Goal: Information Seeking & Learning: Learn about a topic

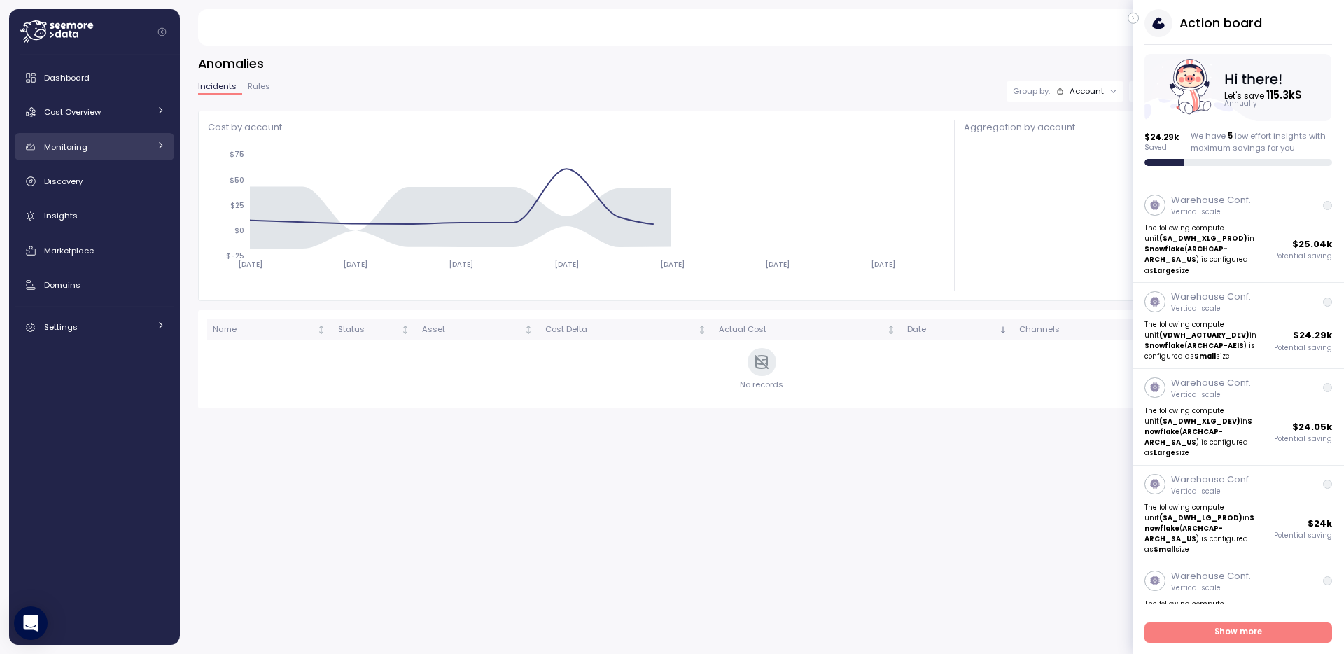
click at [92, 140] on div "Monitoring" at bounding box center [96, 147] width 105 height 14
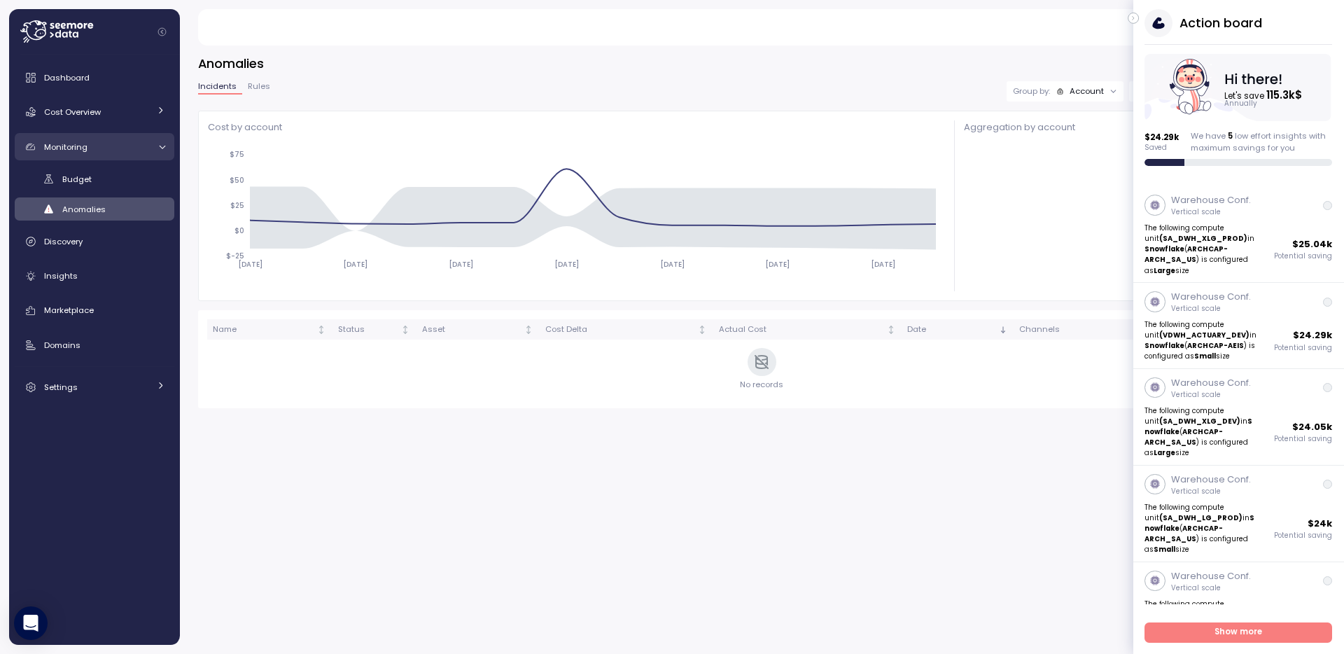
click at [92, 140] on div "Monitoring" at bounding box center [96, 147] width 105 height 14
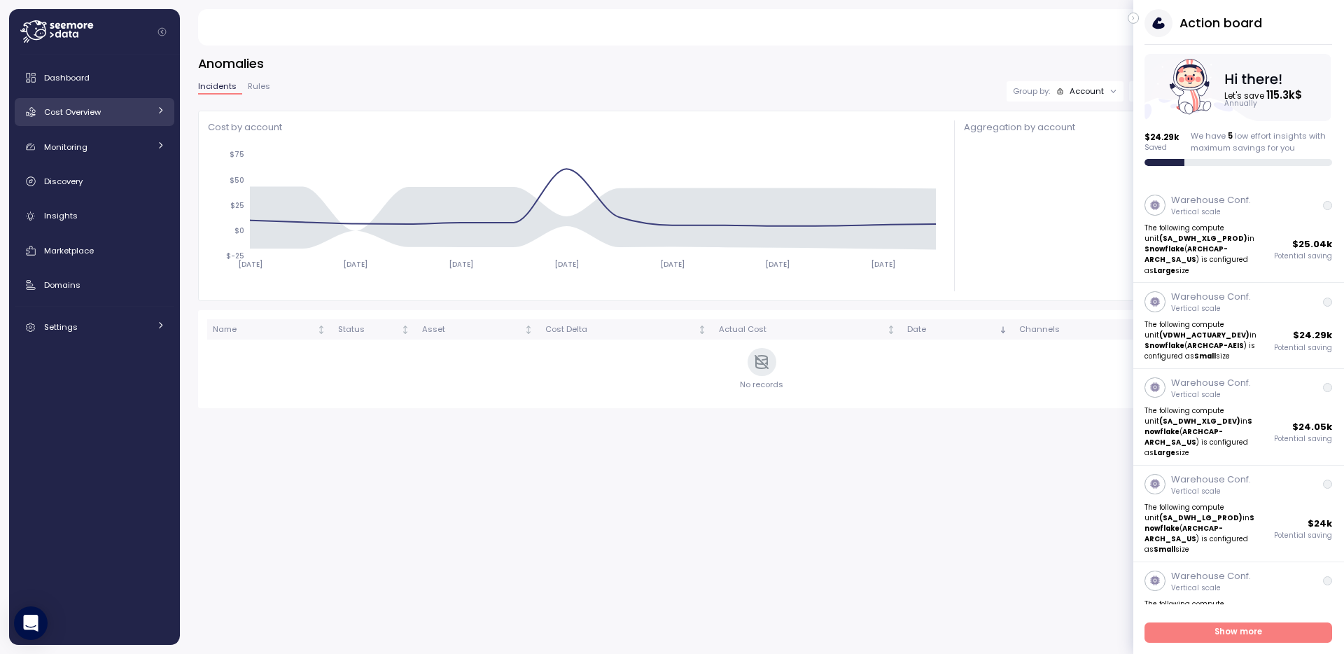
click at [89, 111] on span "Cost Overview" at bounding box center [72, 111] width 57 height 11
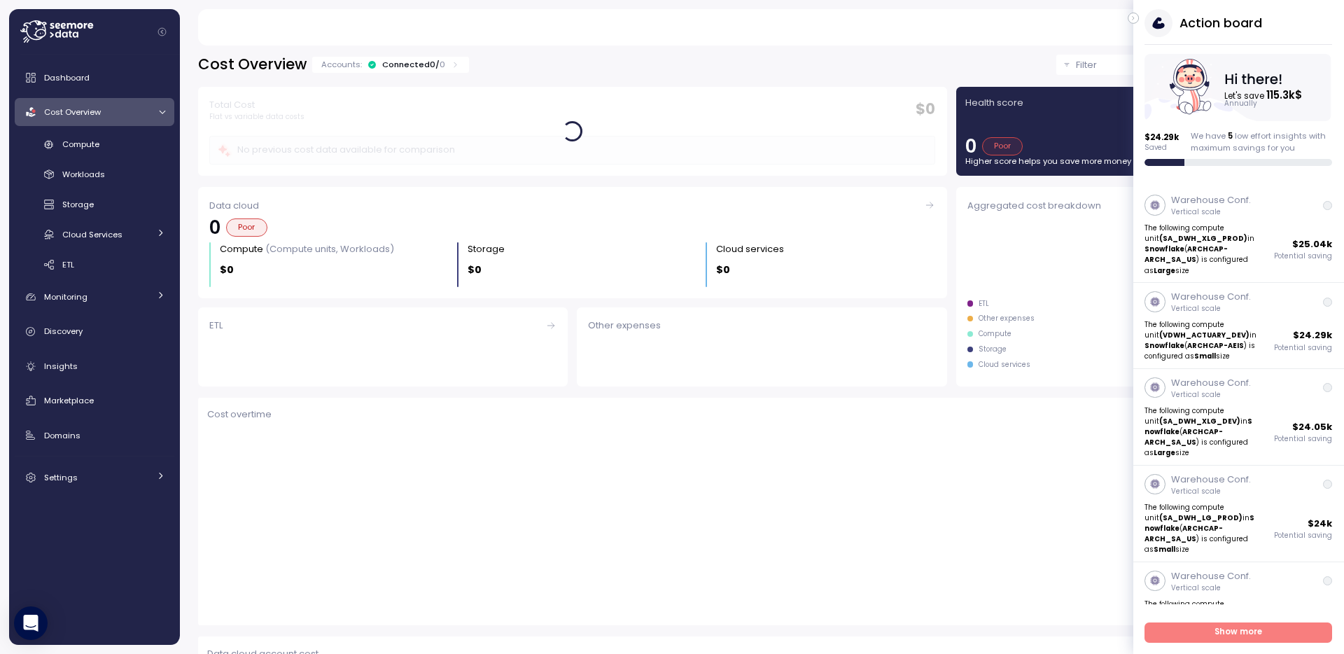
click at [89, 111] on span "Cost Overview" at bounding box center [72, 111] width 57 height 11
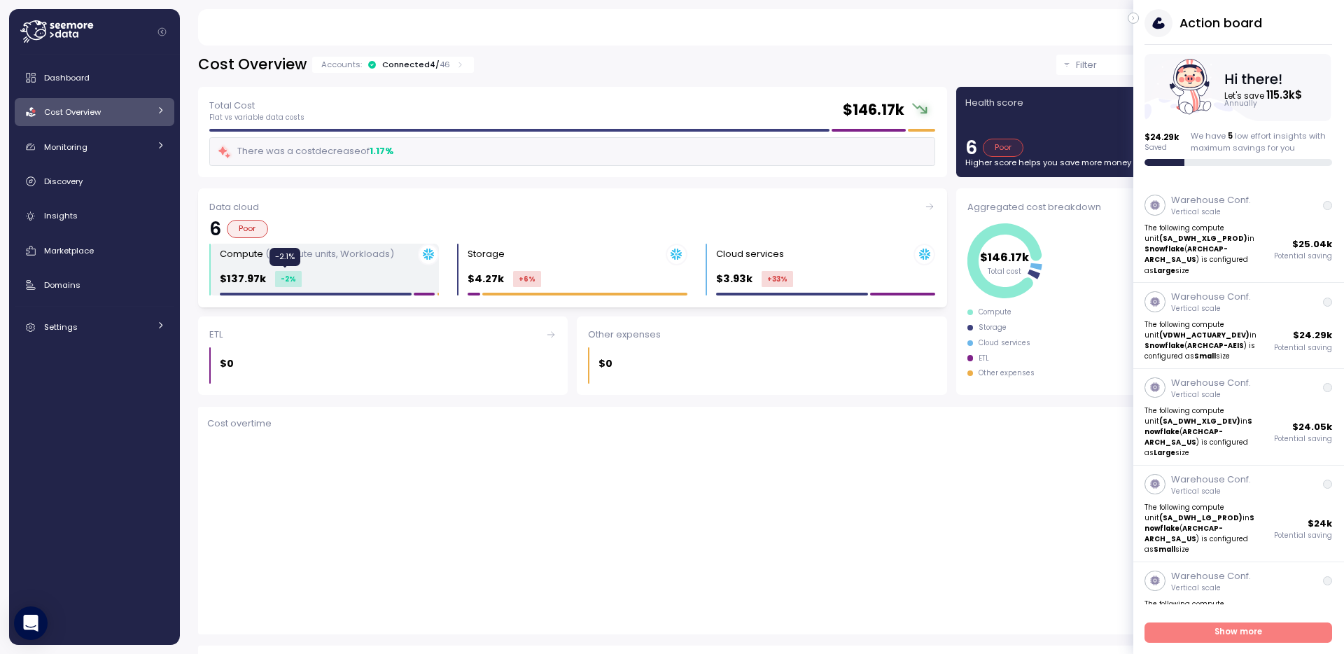
click at [280, 275] on div "-2 %" at bounding box center [288, 279] width 27 height 16
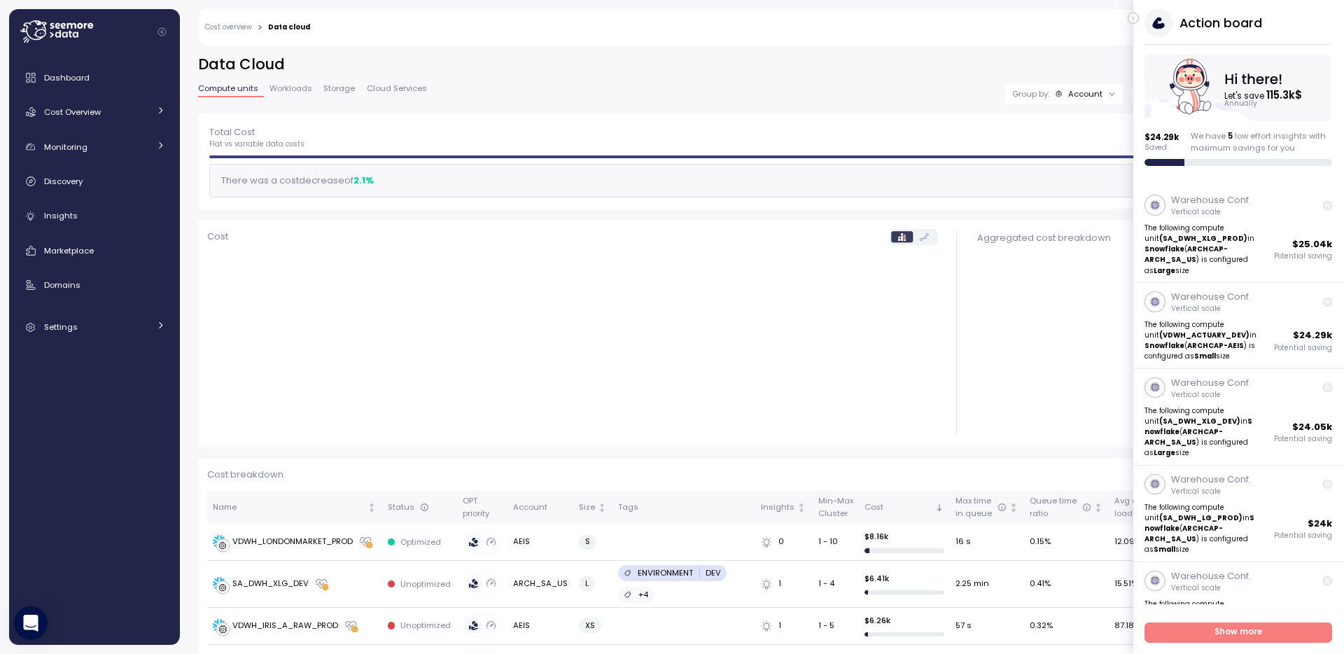
click at [1134, 20] on icon "button" at bounding box center [1133, 18] width 6 height 17
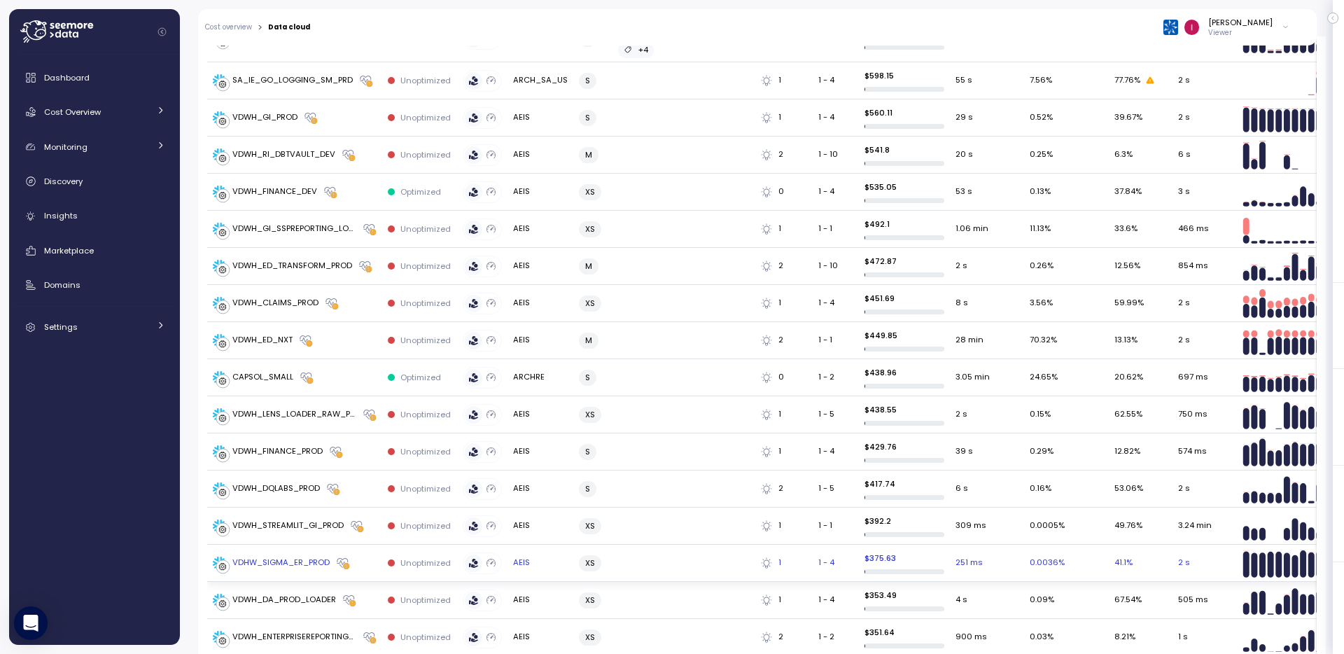
scroll to position [1837, 0]
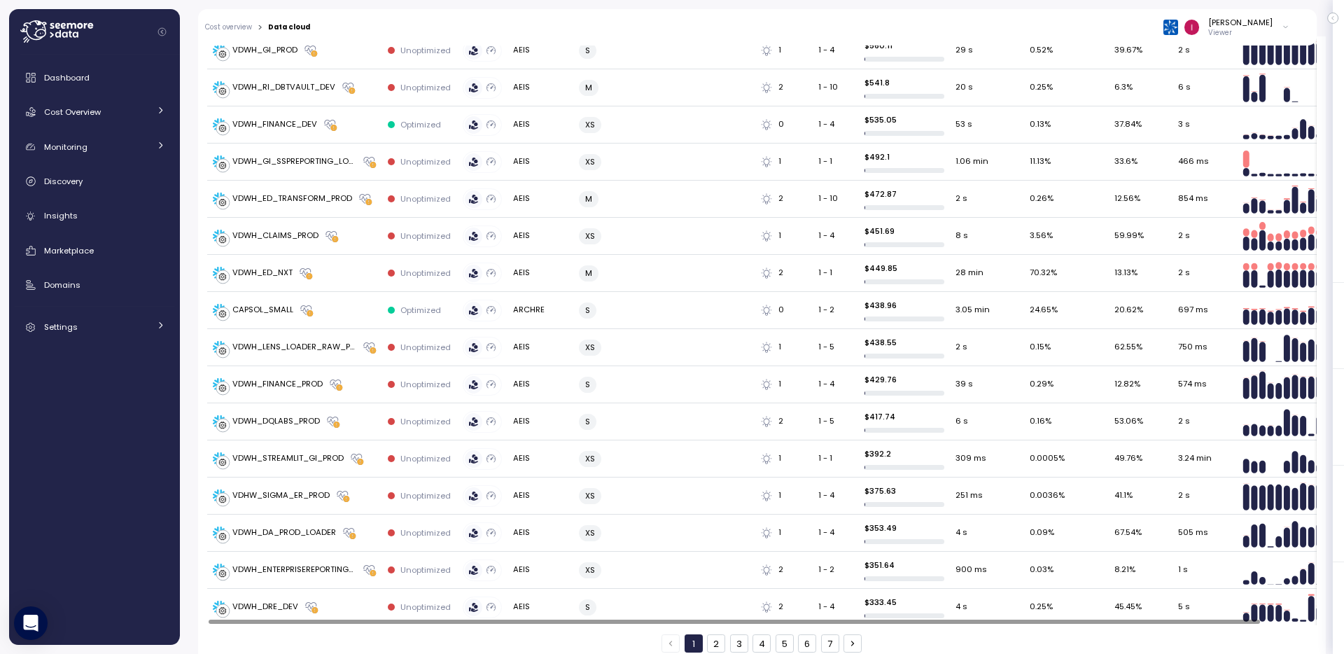
click at [711, 634] on button "2" at bounding box center [716, 643] width 18 height 18
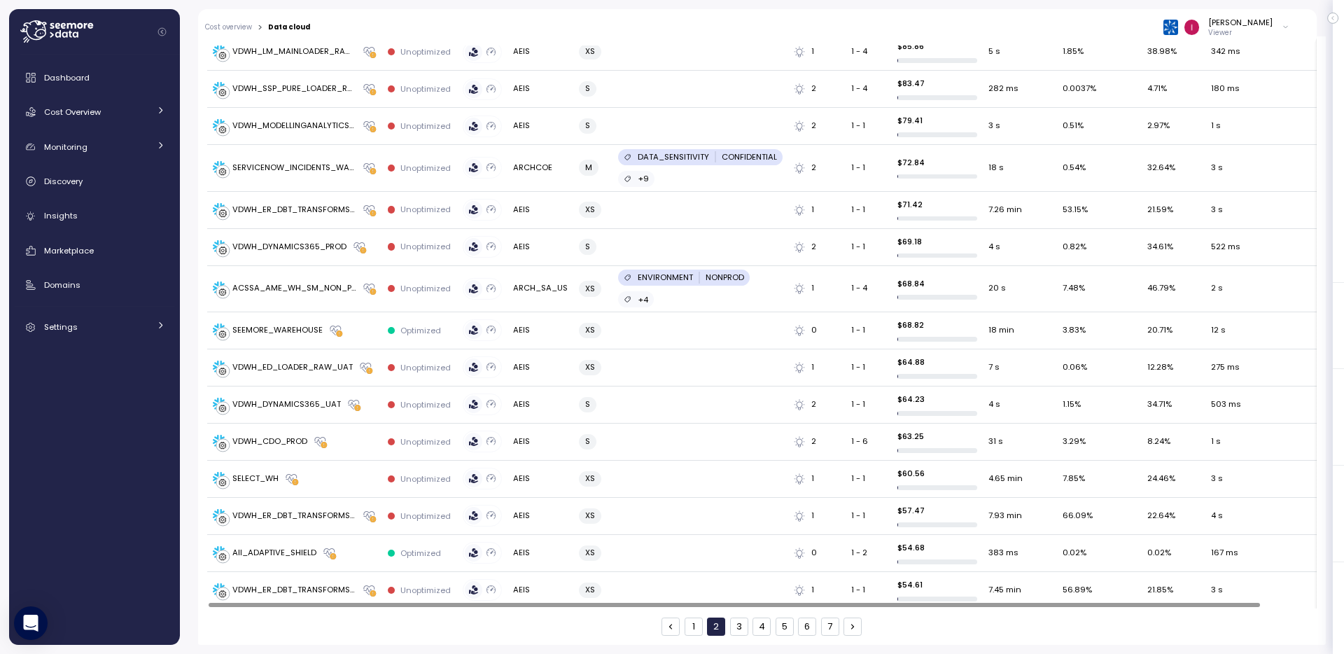
scroll to position [1770, 0]
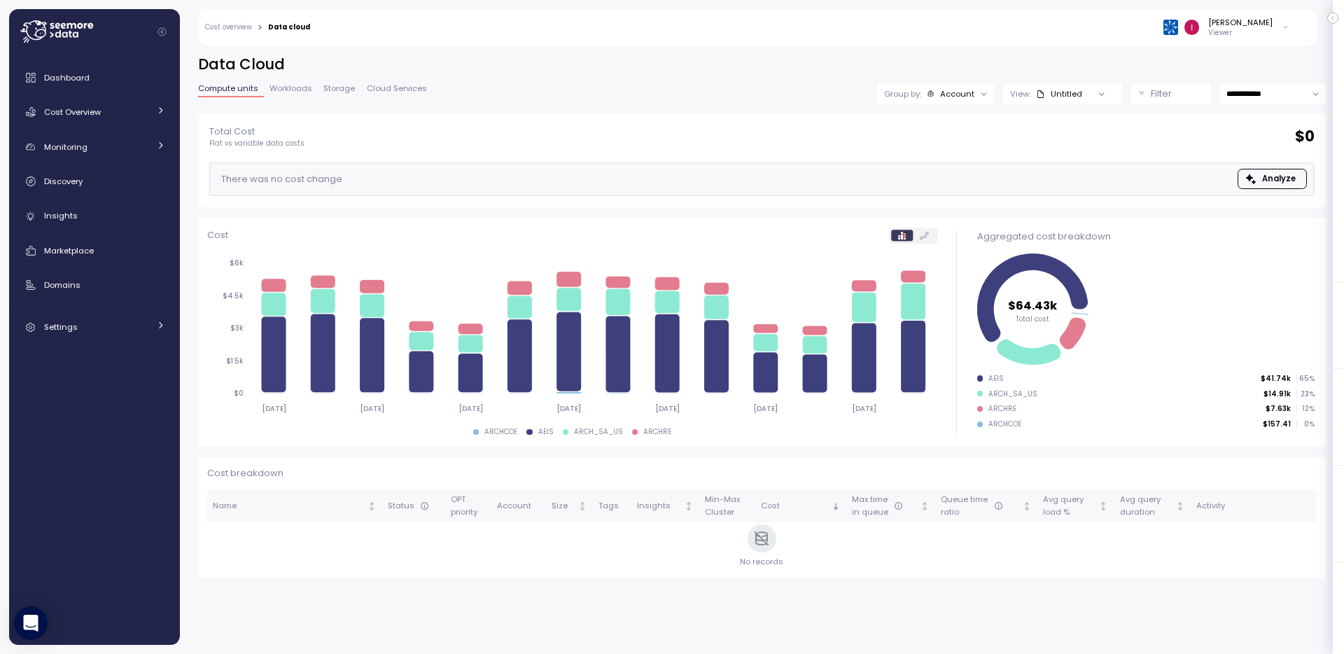
click at [957, 94] on div "Account" at bounding box center [957, 93] width 34 height 11
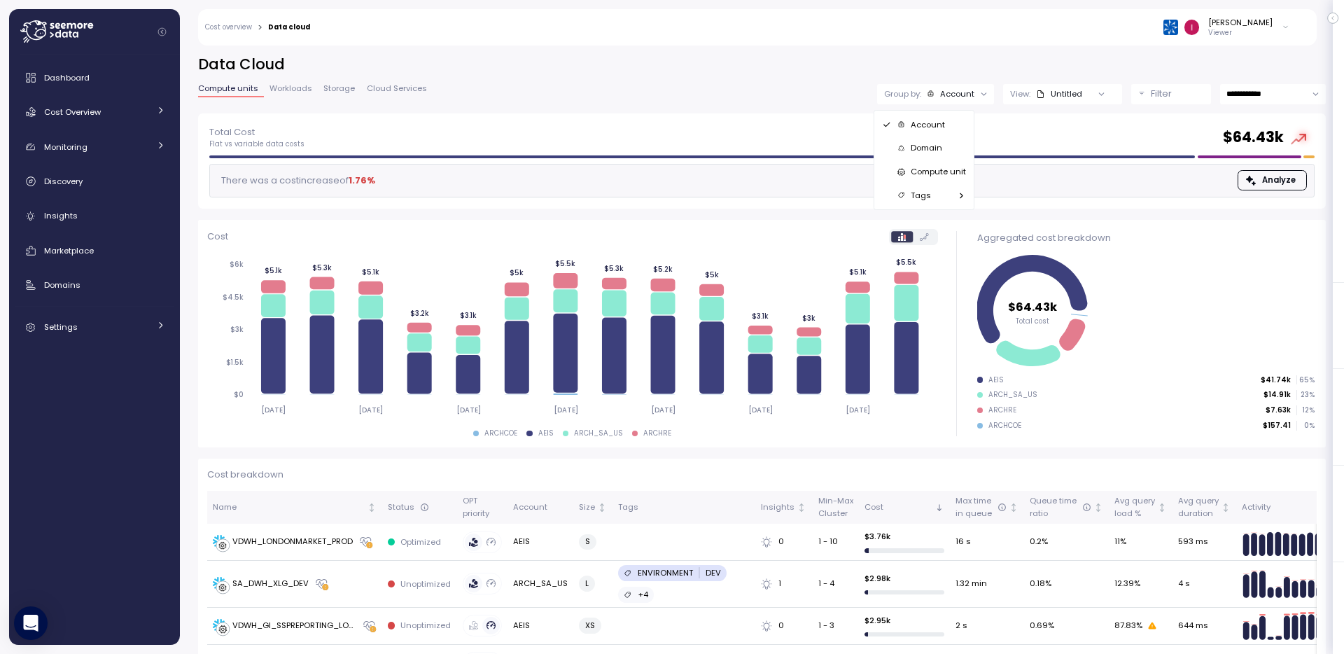
click at [372, 125] on div "Total Cost Flat vs variable data costs $ 64.43k" at bounding box center [761, 137] width 1105 height 25
click at [946, 87] on div "Group by: Account" at bounding box center [935, 94] width 117 height 20
click at [933, 169] on p "Compute unit" at bounding box center [937, 171] width 55 height 11
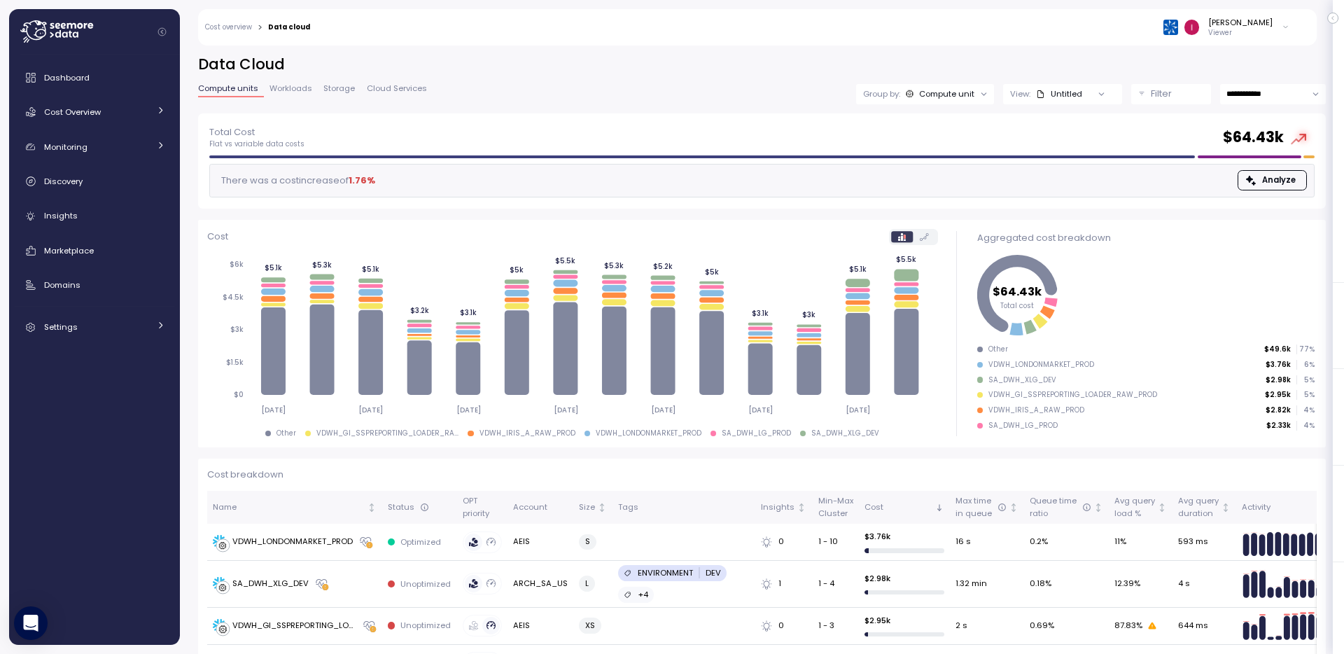
click at [1164, 92] on div "Filter" at bounding box center [1176, 94] width 53 height 14
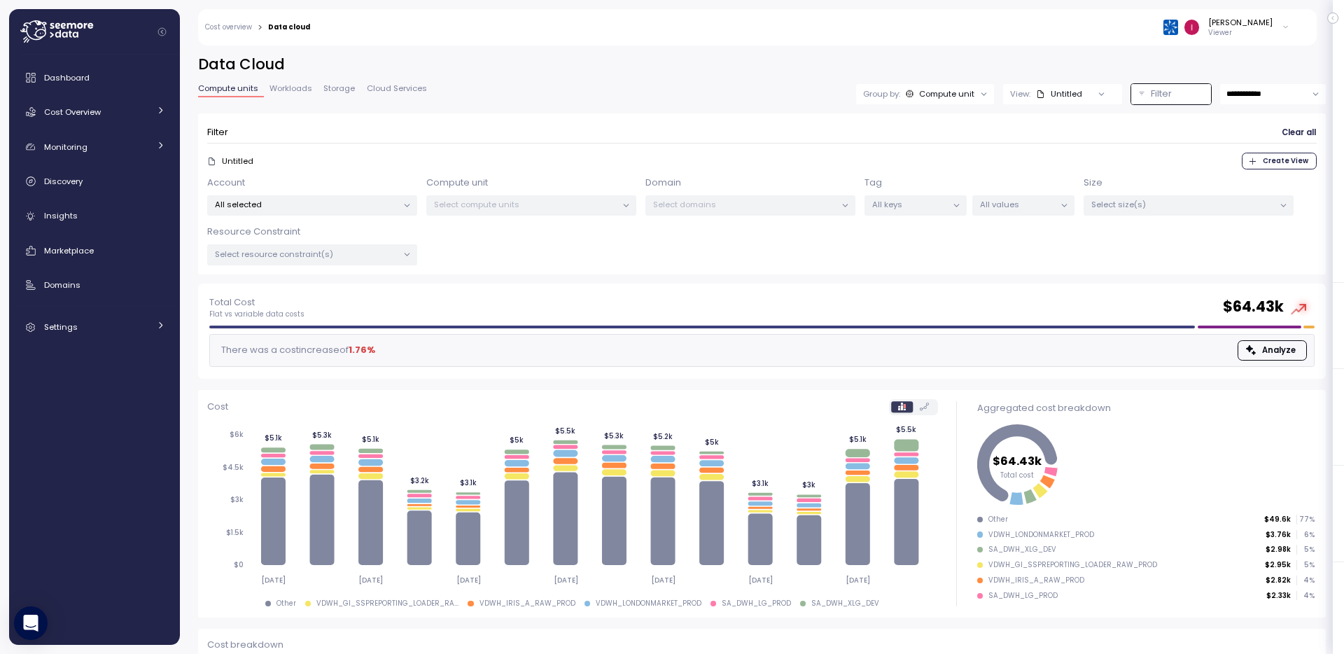
click at [330, 206] on p "All selected" at bounding box center [306, 204] width 183 height 11
click at [300, 335] on div "ARCHRE only" at bounding box center [313, 329] width 113 height 17
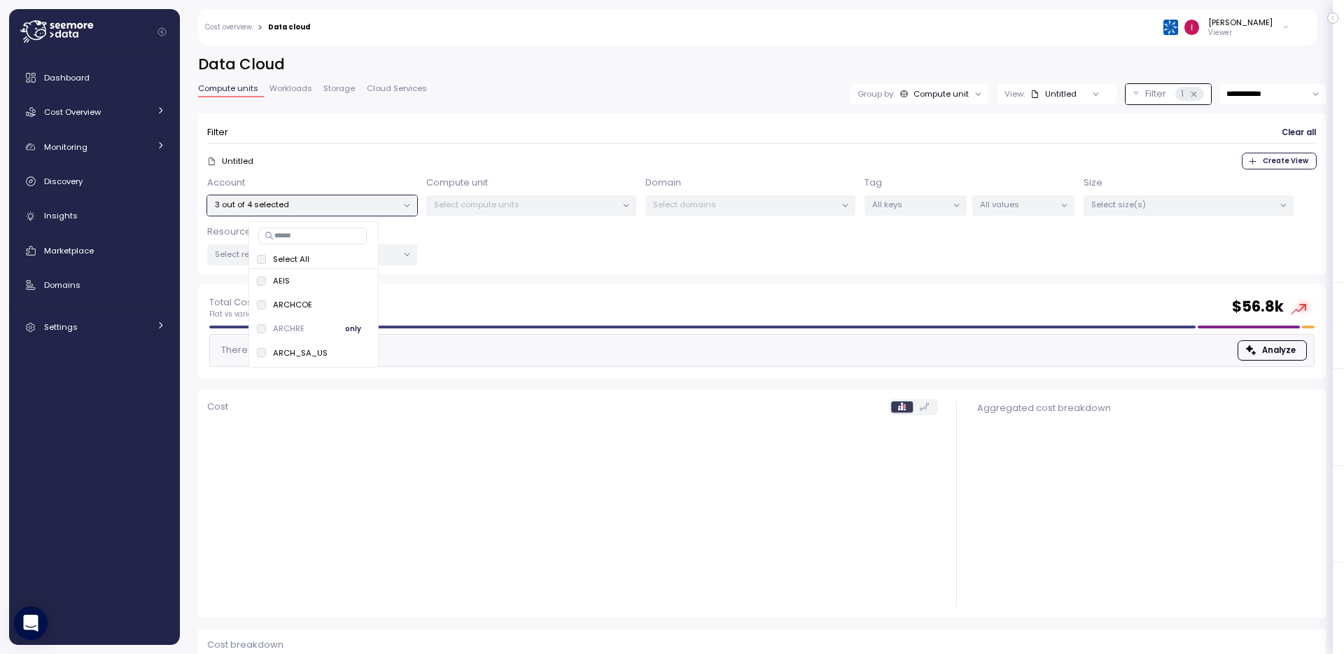
click at [354, 331] on span "only" at bounding box center [353, 328] width 16 height 15
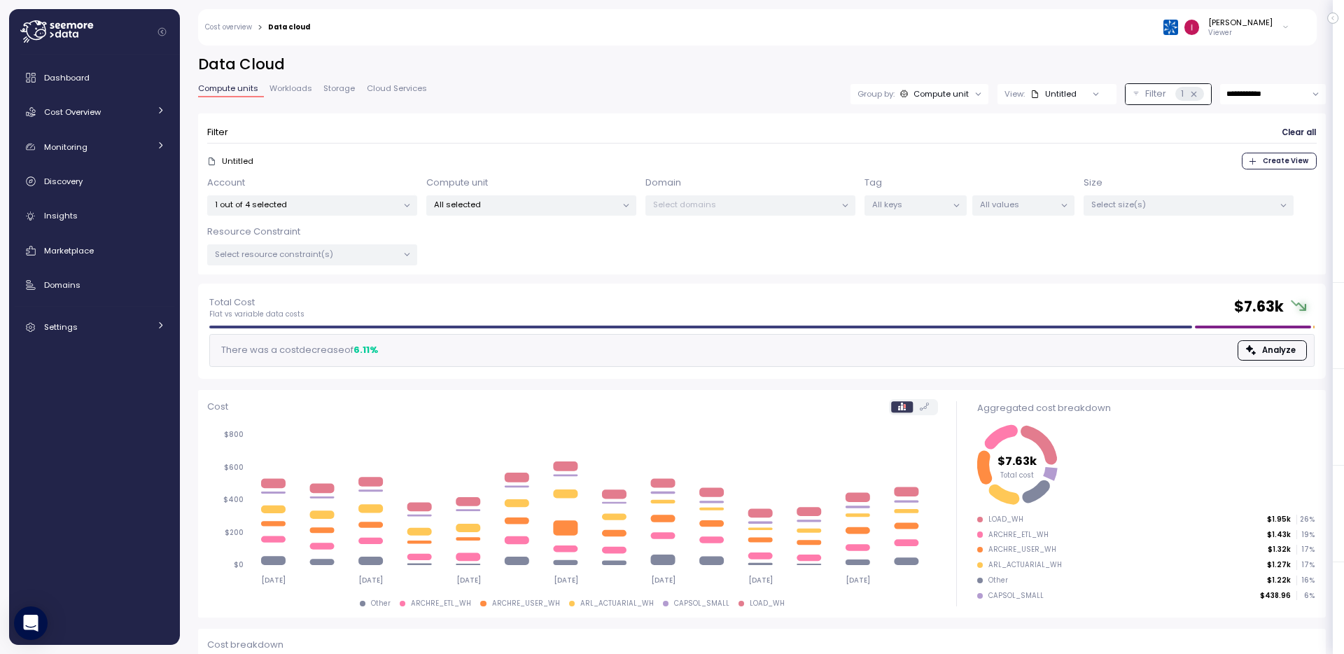
click at [528, 199] on p "All selected" at bounding box center [525, 204] width 183 height 11
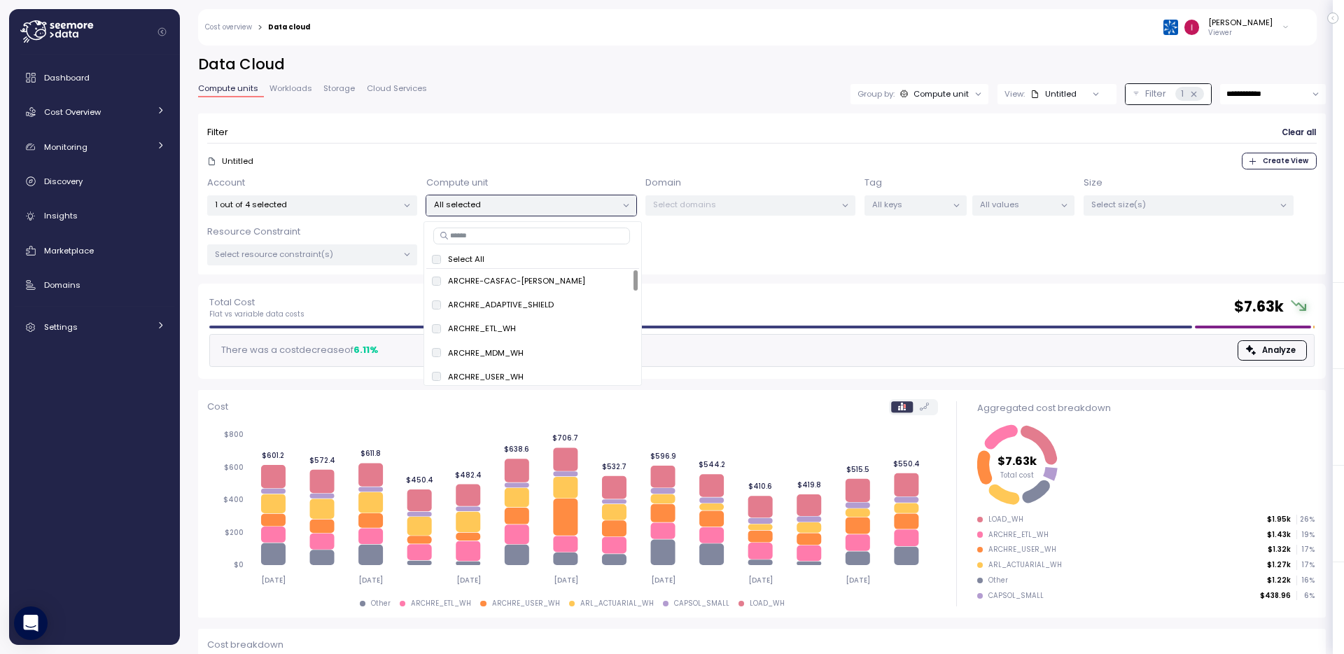
click at [513, 233] on input at bounding box center [531, 235] width 197 height 17
paste input "**********"
type input "**********"
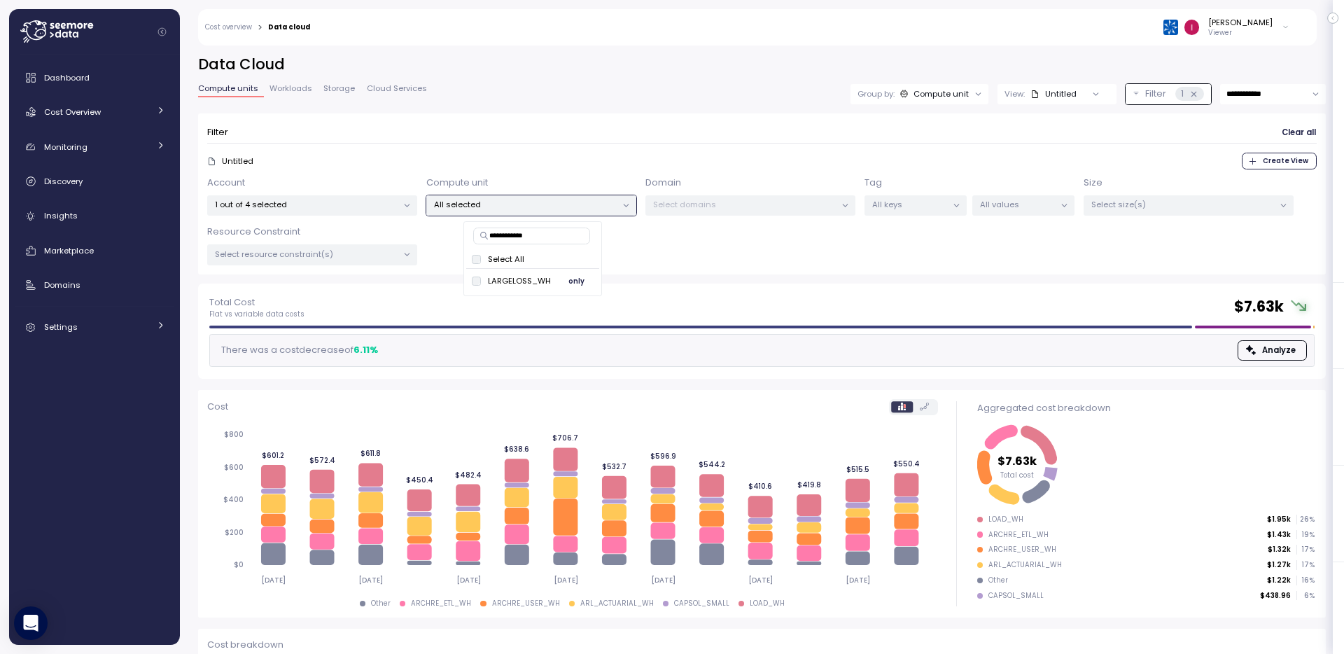
click at [575, 279] on span "only" at bounding box center [576, 280] width 16 height 15
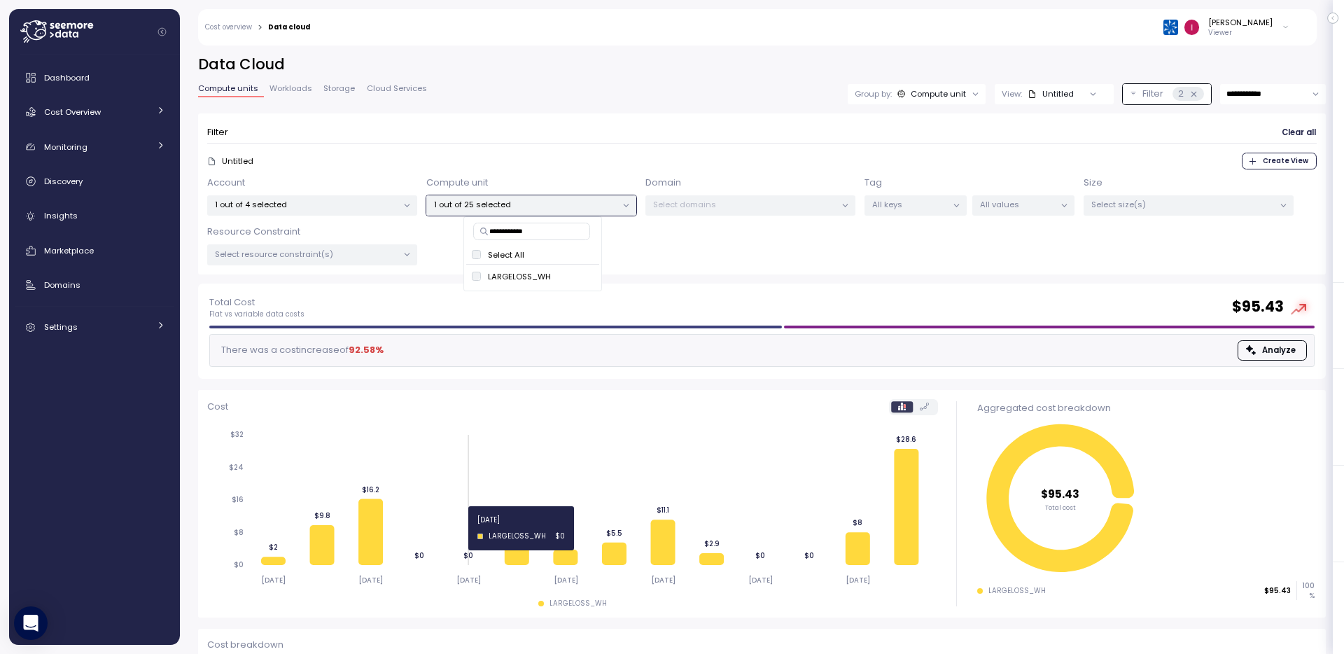
scroll to position [104, 0]
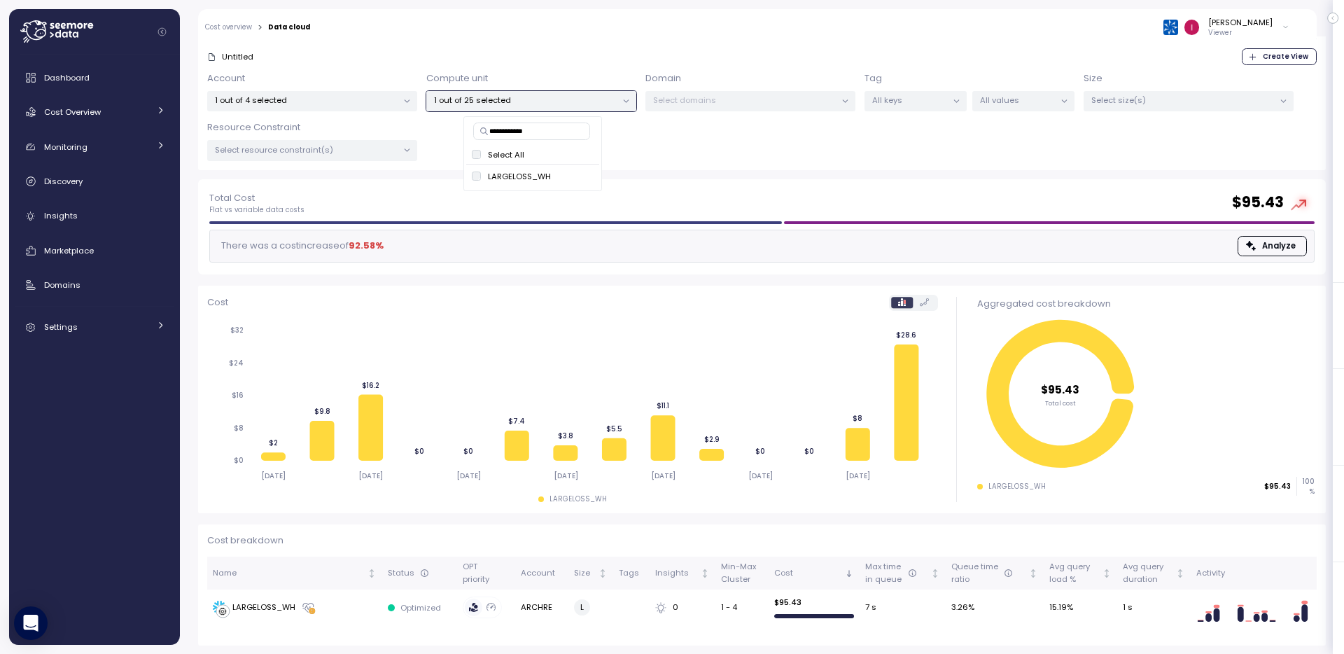
click at [922, 297] on label at bounding box center [924, 302] width 23 height 11
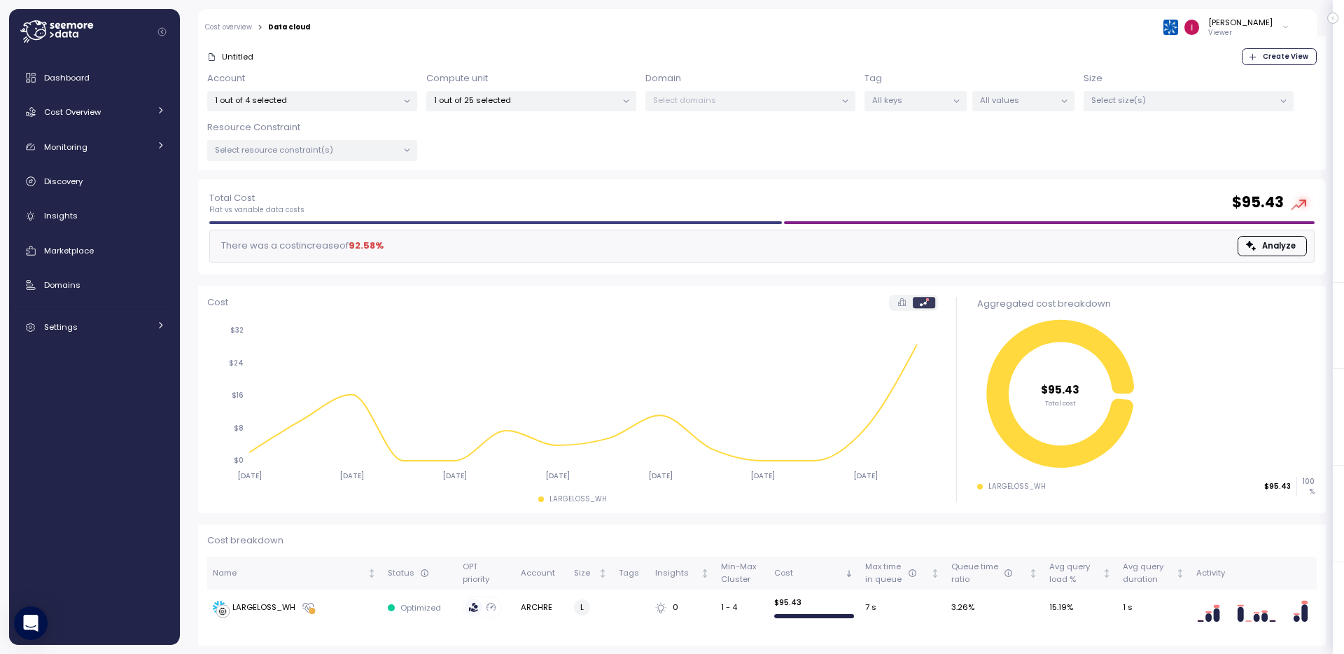
click at [891, 300] on label at bounding box center [902, 302] width 22 height 11
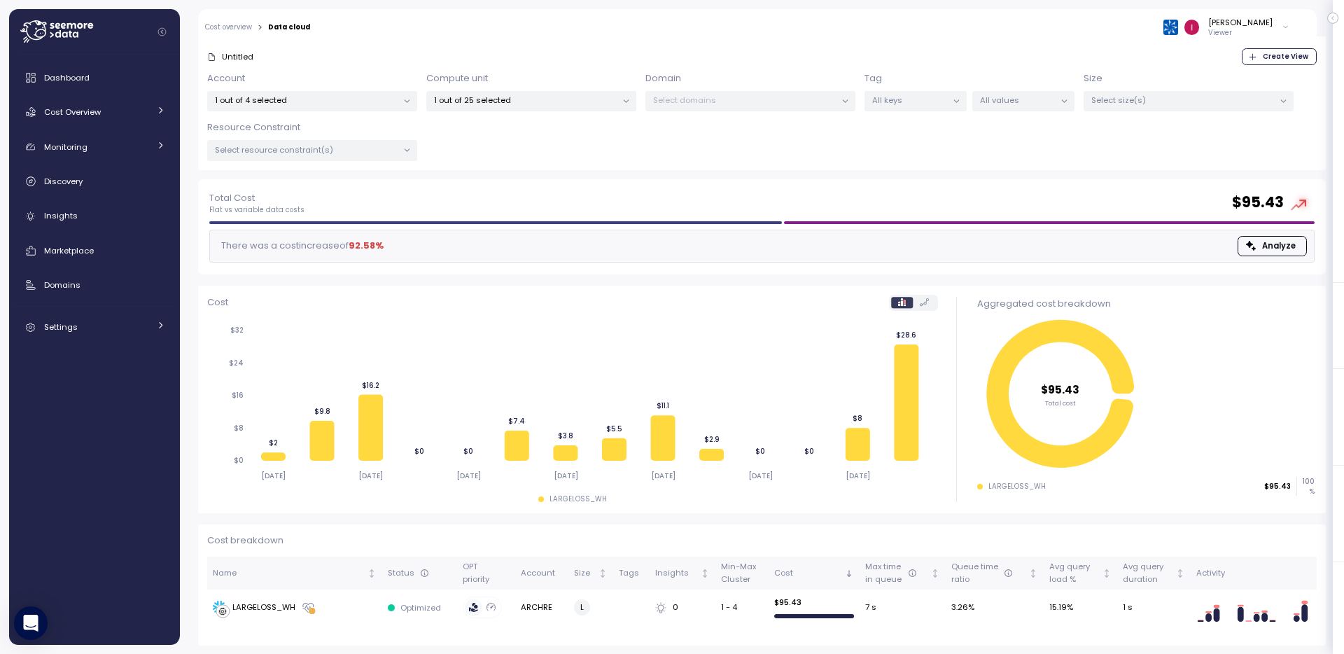
click at [288, 101] on p "1 out of 4 selected" at bounding box center [306, 99] width 183 height 11
click at [314, 251] on p "ARCH_SA_US" at bounding box center [300, 247] width 55 height 11
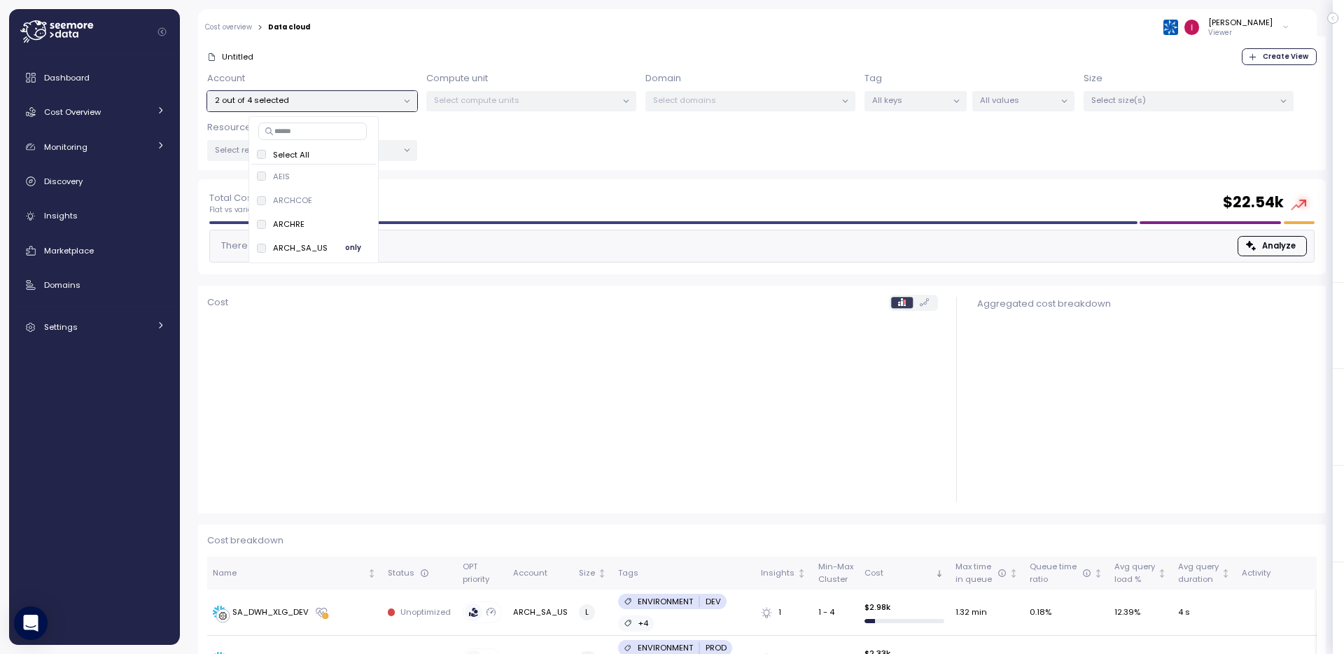
click at [351, 248] on span "only" at bounding box center [353, 247] width 16 height 15
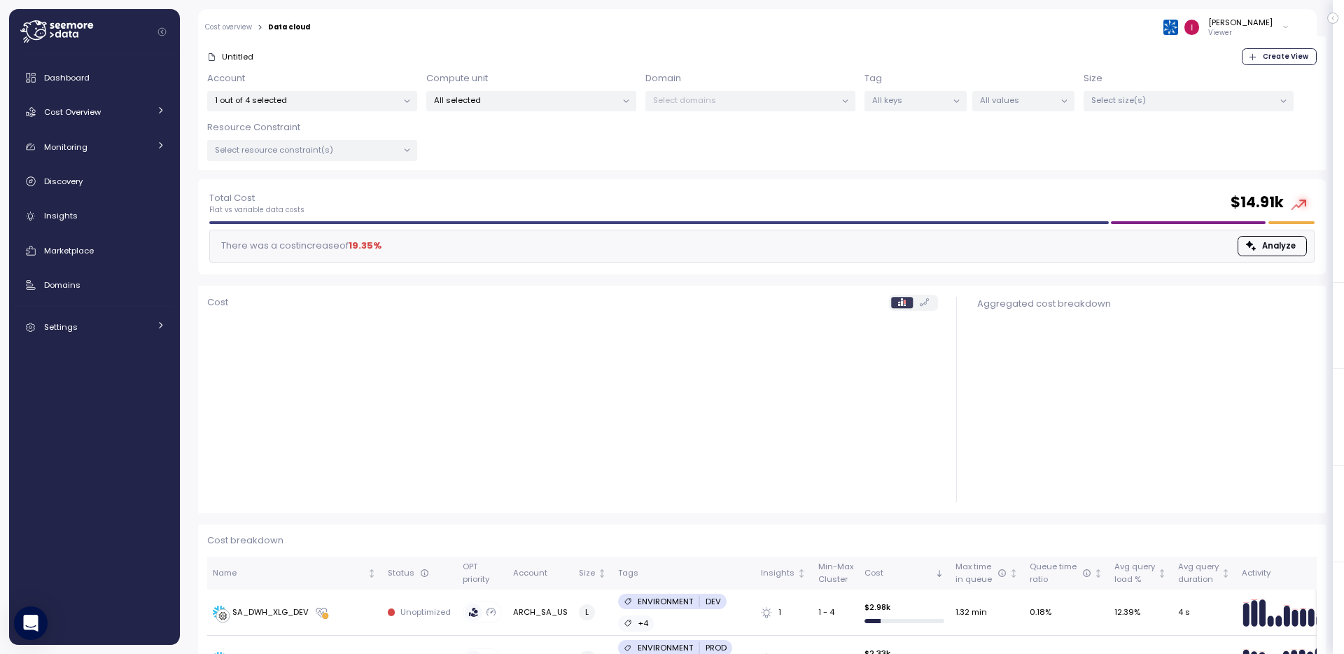
click at [533, 95] on p "All selected" at bounding box center [525, 99] width 183 height 11
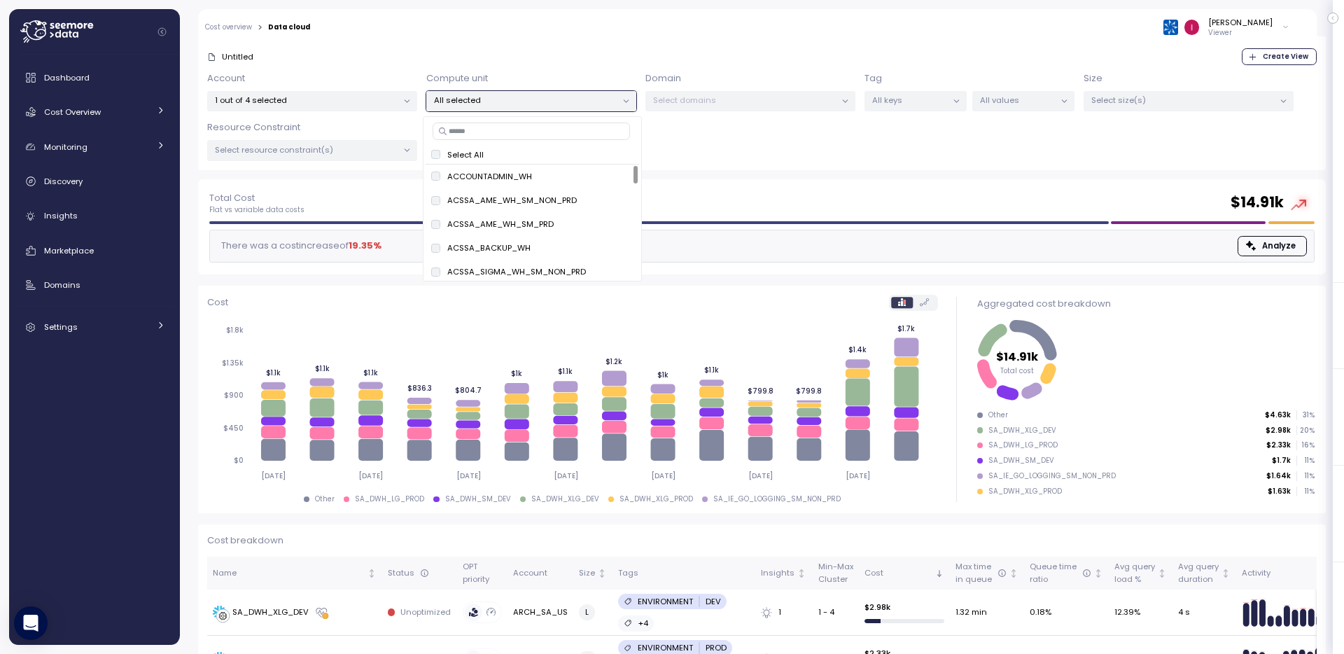
click at [554, 130] on input at bounding box center [530, 130] width 197 height 17
paste input "**********"
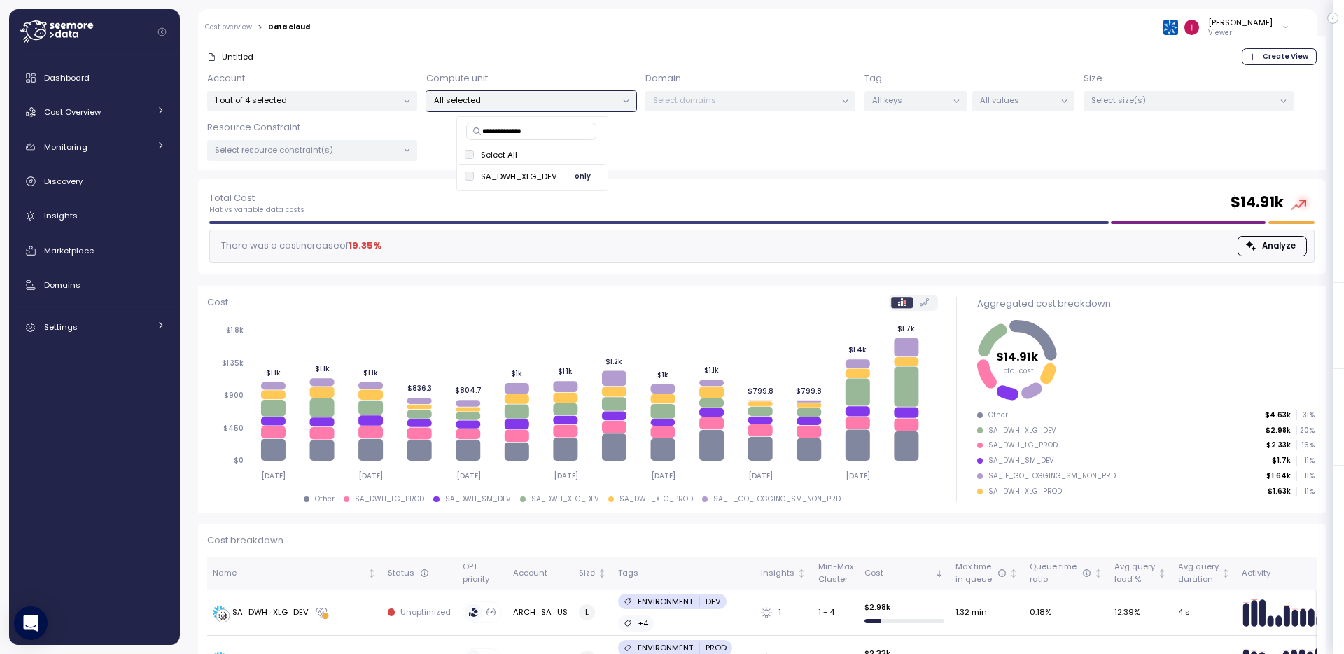
click at [577, 176] on span "only" at bounding box center [583, 176] width 16 height 15
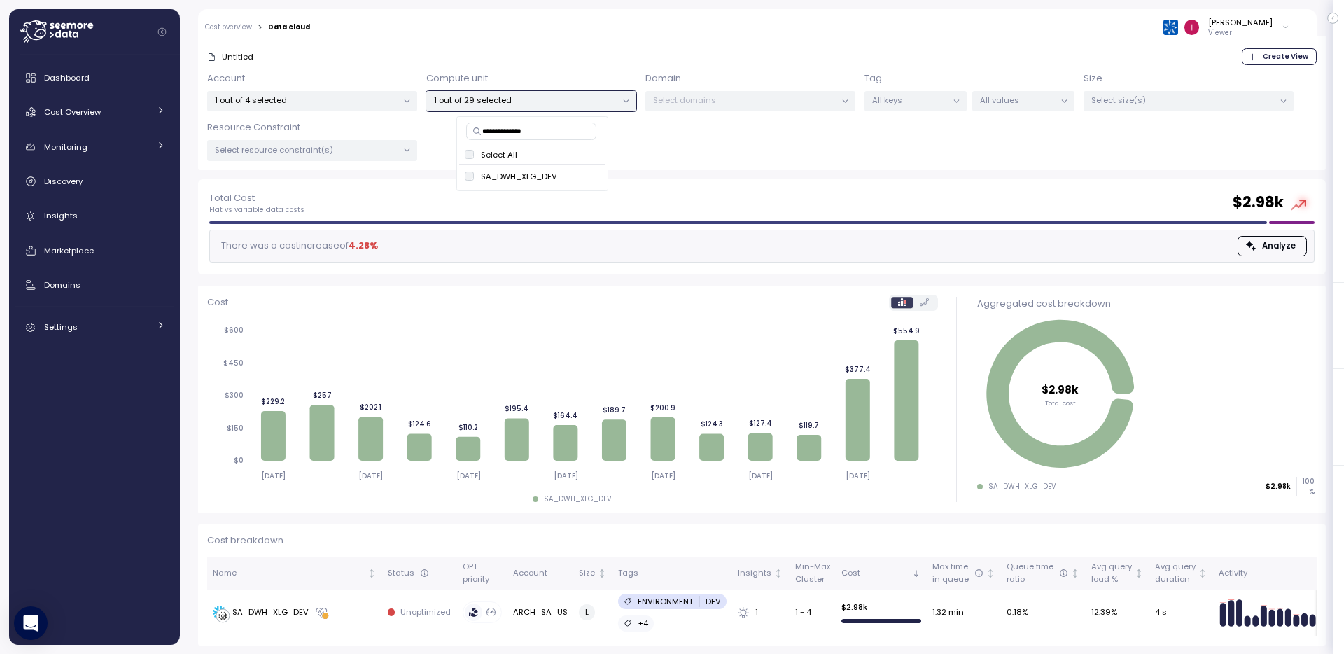
type input "**********"
